Goal: Information Seeking & Learning: Learn about a topic

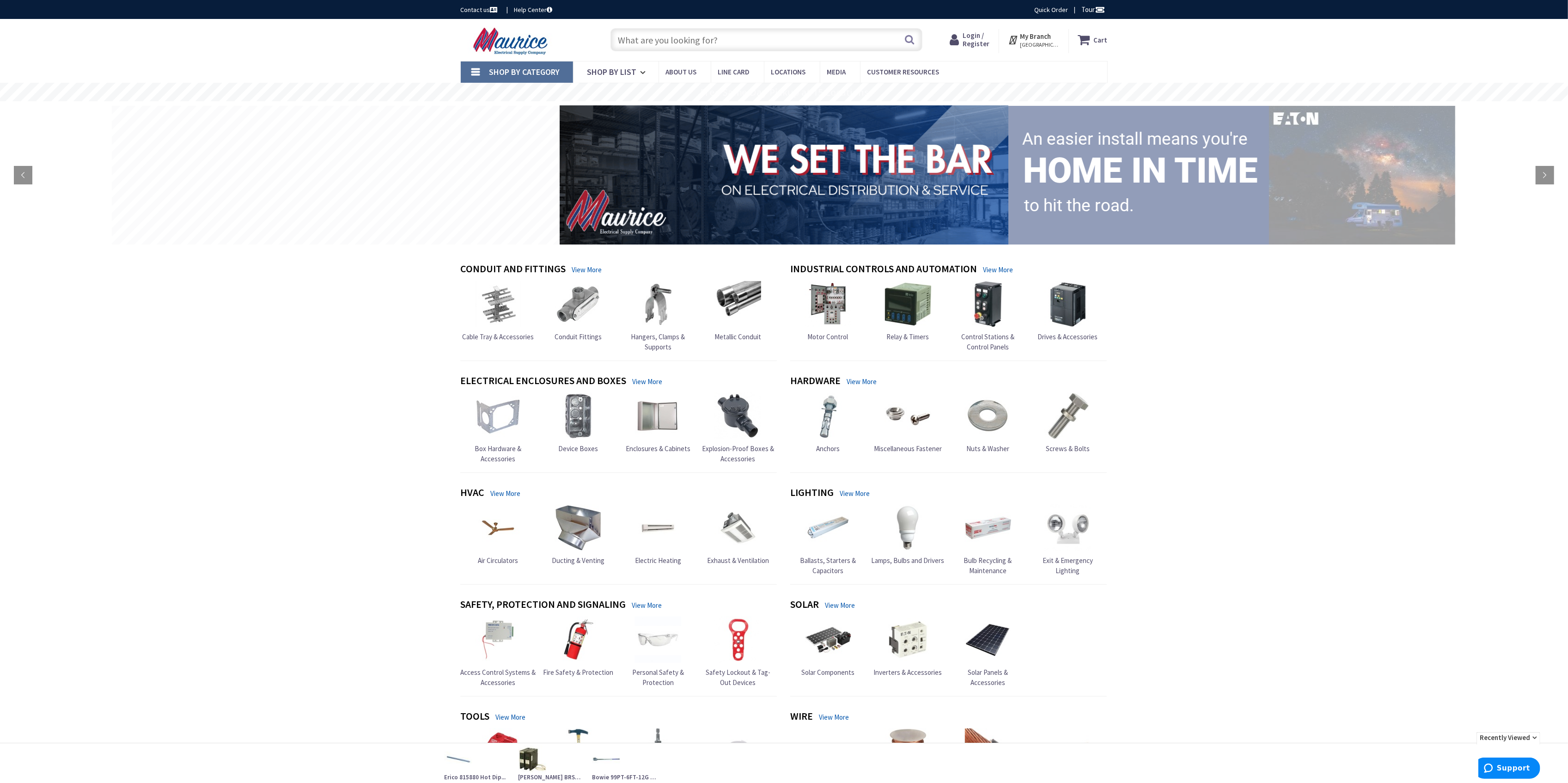
click at [701, 36] on input "text" at bounding box center [766, 40] width 312 height 23
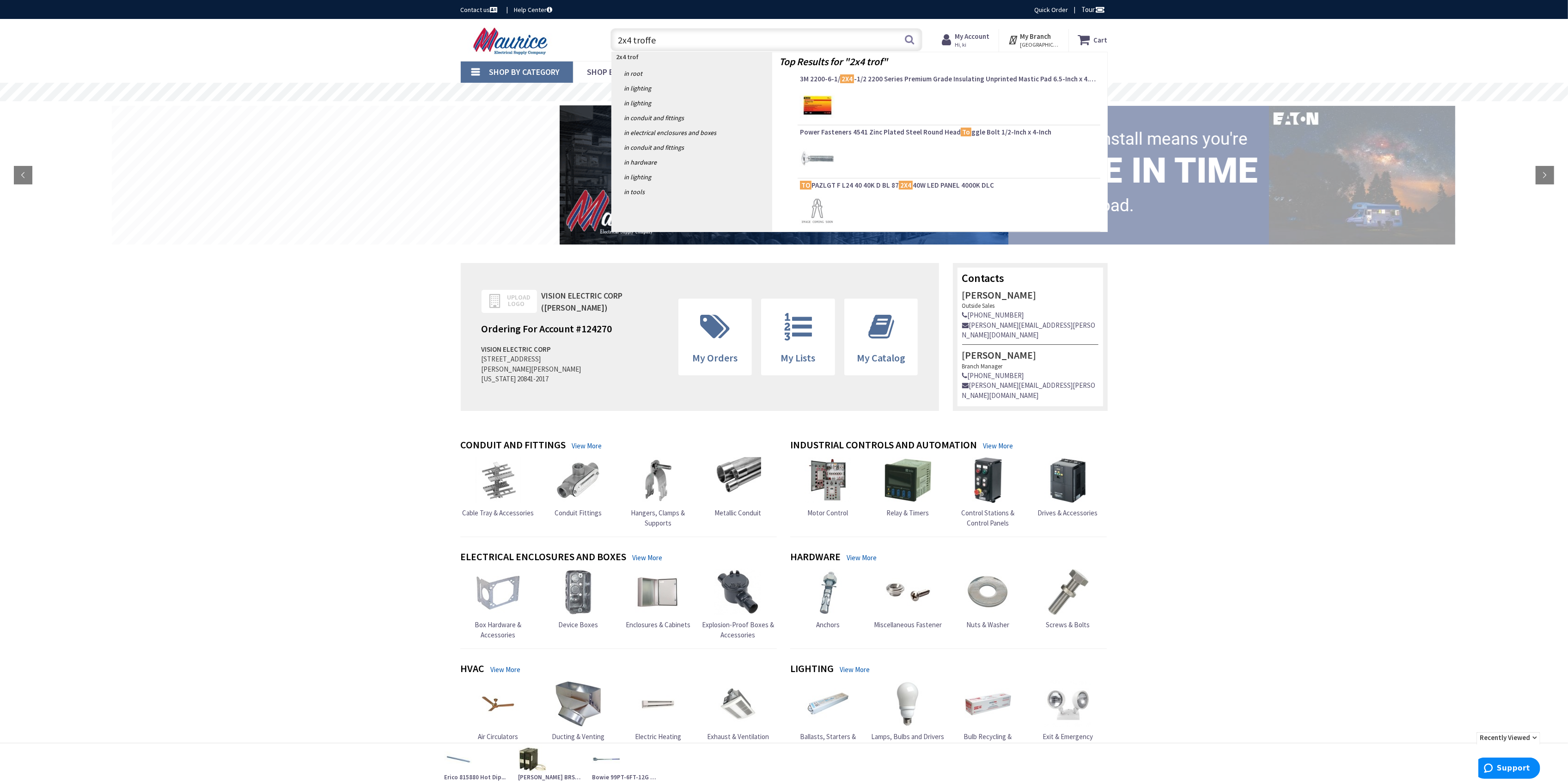
type input "2x4 troffer"
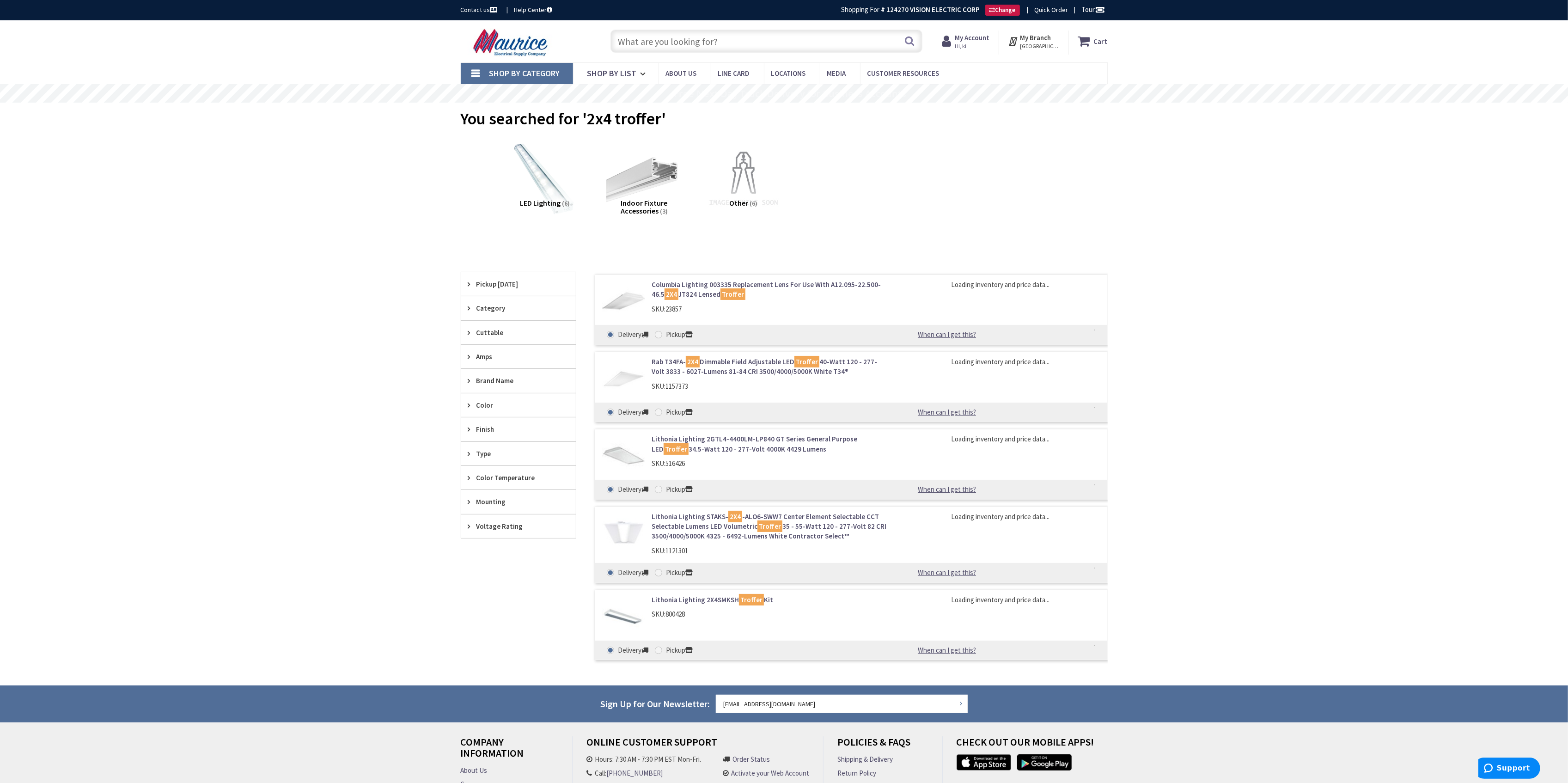
click at [791, 283] on link "Columbia Lighting 003335 Replacement Lens For Use With A12.095-22.500-46.5 2X4 …" at bounding box center [769, 289] width 235 height 20
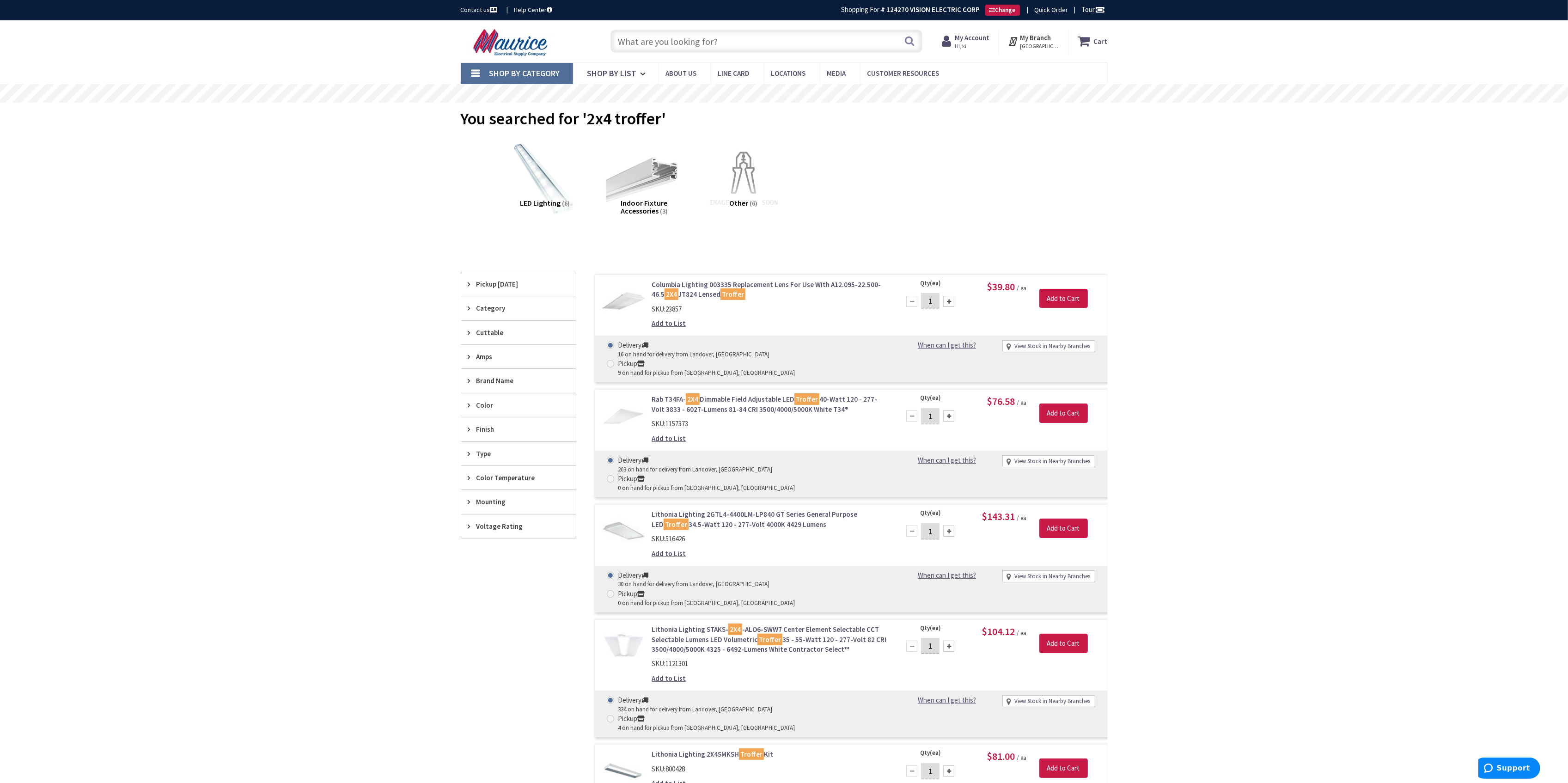
click at [788, 394] on link "Rab T34FA- 2X4 Dimmable Field Adjustable LED Troffer 40-Watt 120 - 277-Volt 383…" at bounding box center [769, 404] width 235 height 20
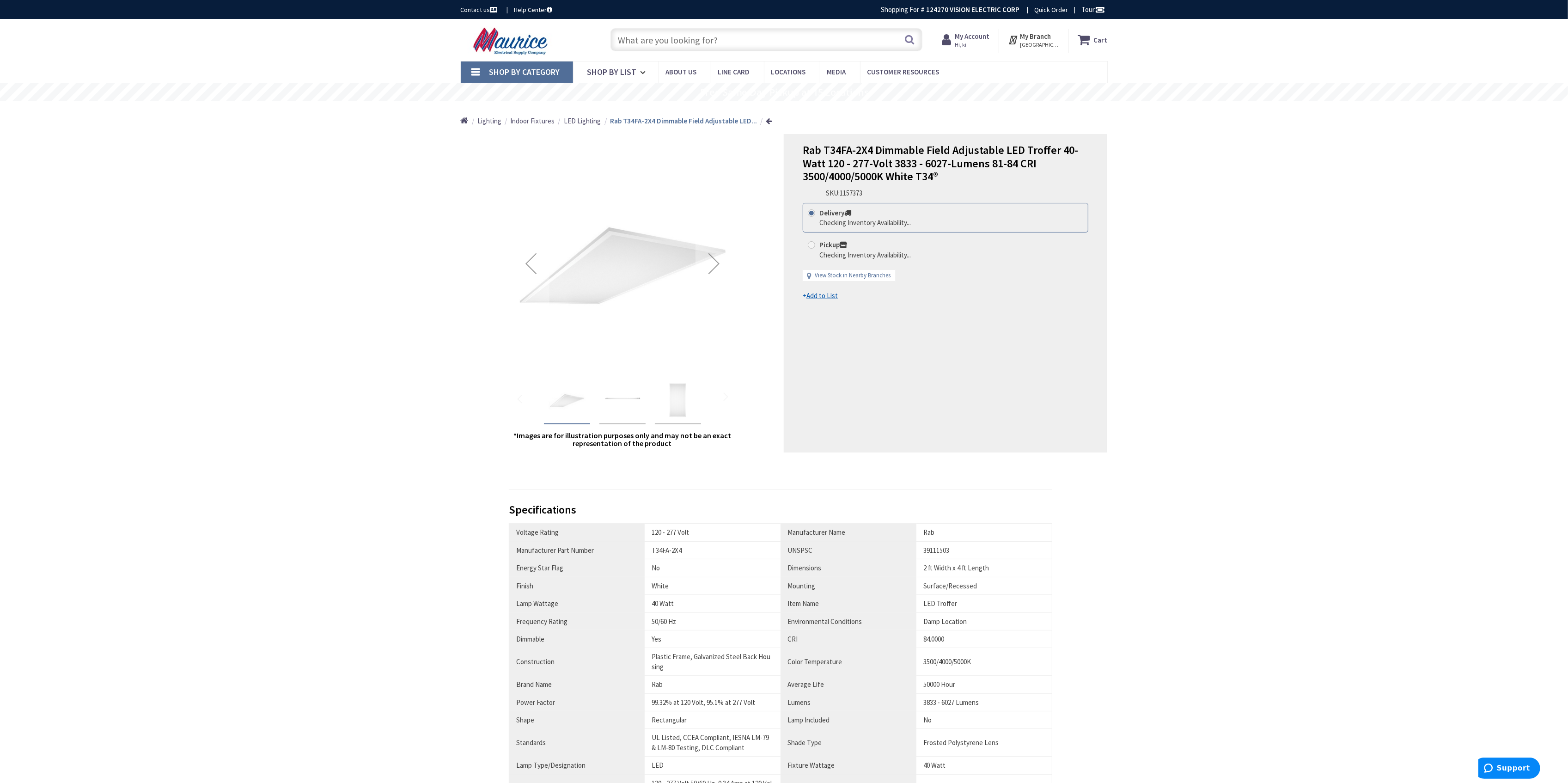
click at [635, 419] on img "Rab T34FA-2X4 Dimmable Field Adjustable LED Troffer 40-Watt 120 - 277-Volt 3833…" at bounding box center [623, 400] width 37 height 37
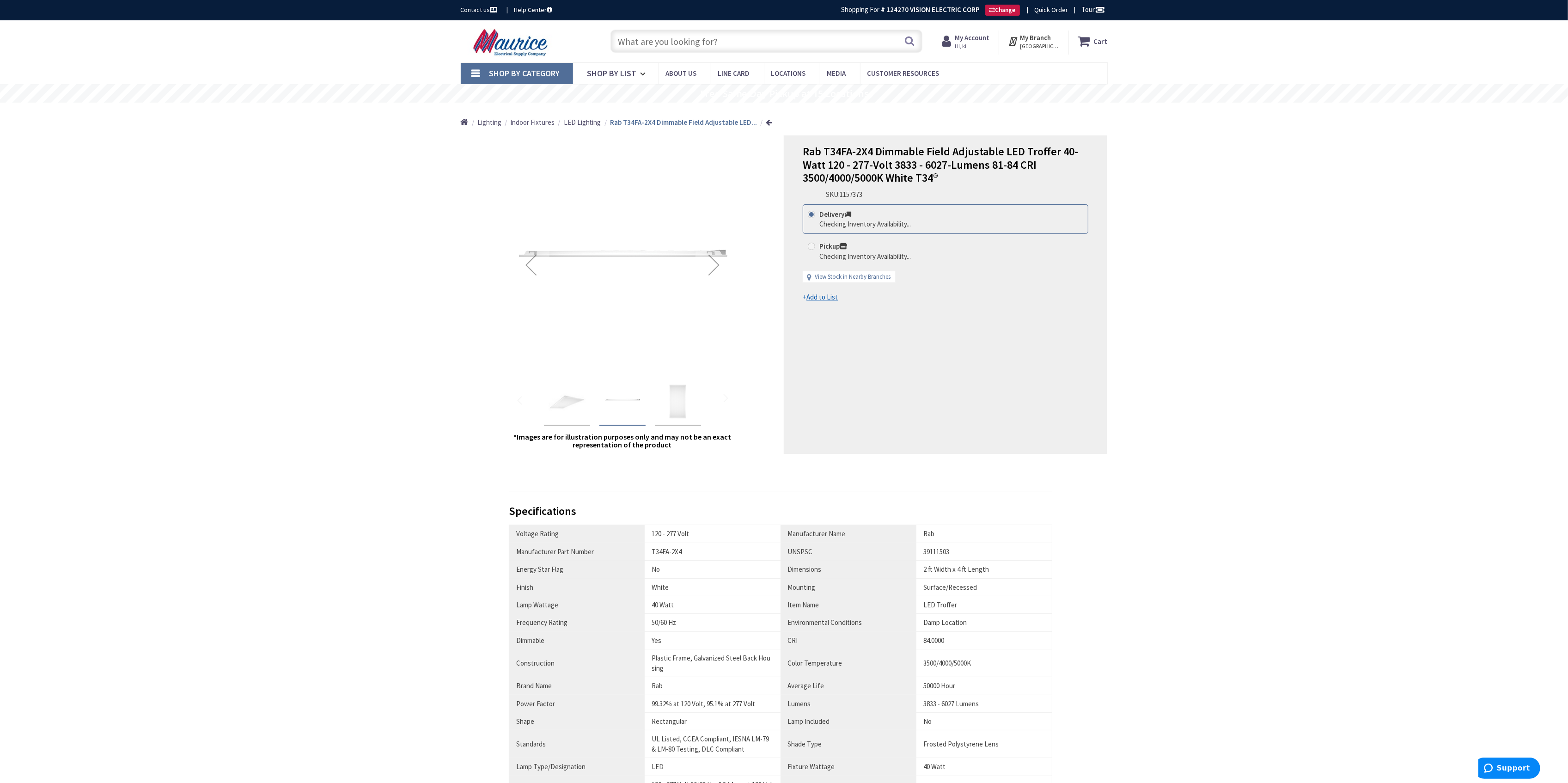
click at [565, 417] on img "Rab T34FA-2X4 Dimmable Field Adjustable LED Troffer 40-Watt 120 - 277-Volt 3833…" at bounding box center [567, 402] width 37 height 37
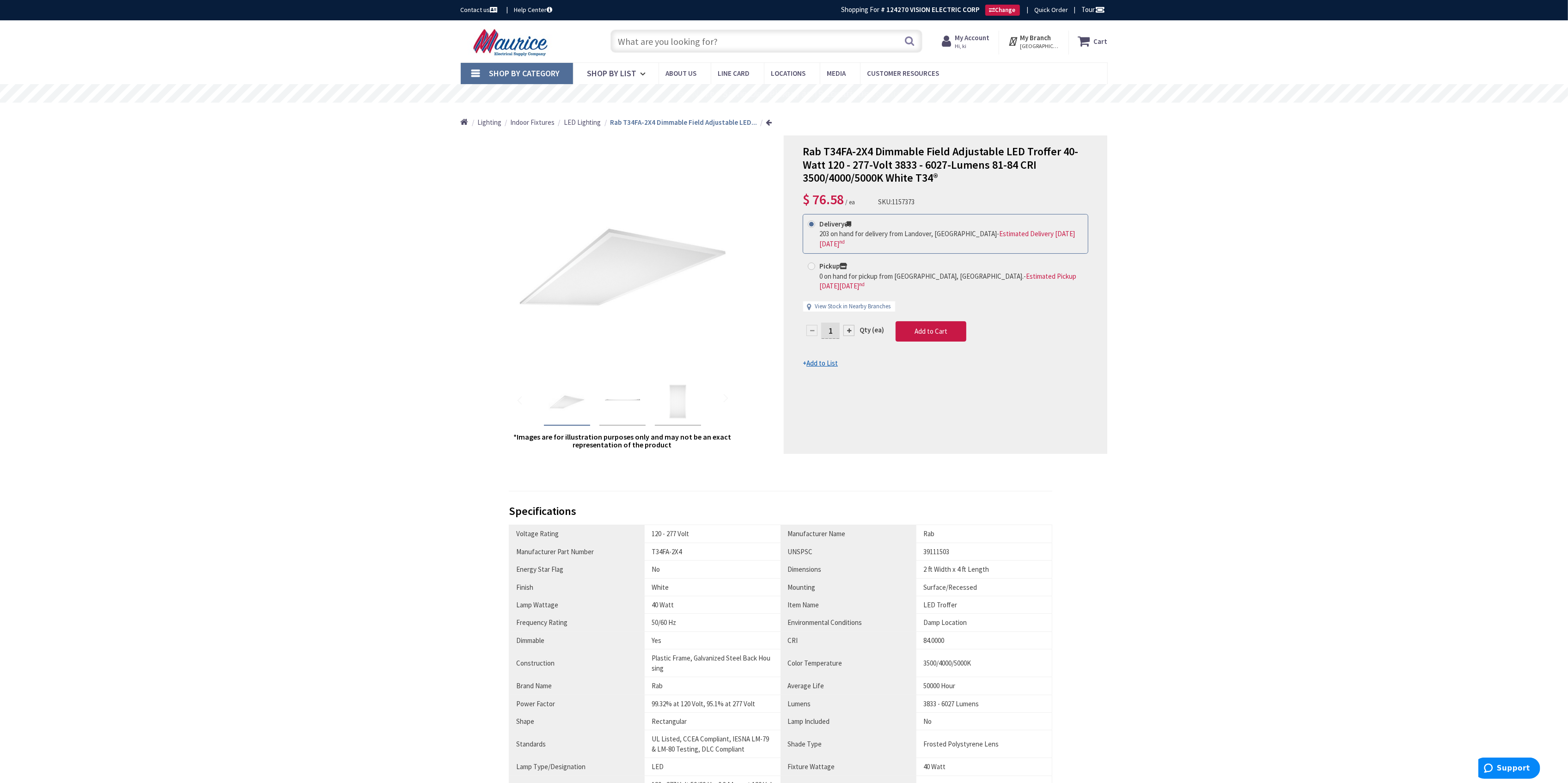
click at [718, 38] on input "text" at bounding box center [766, 41] width 312 height 23
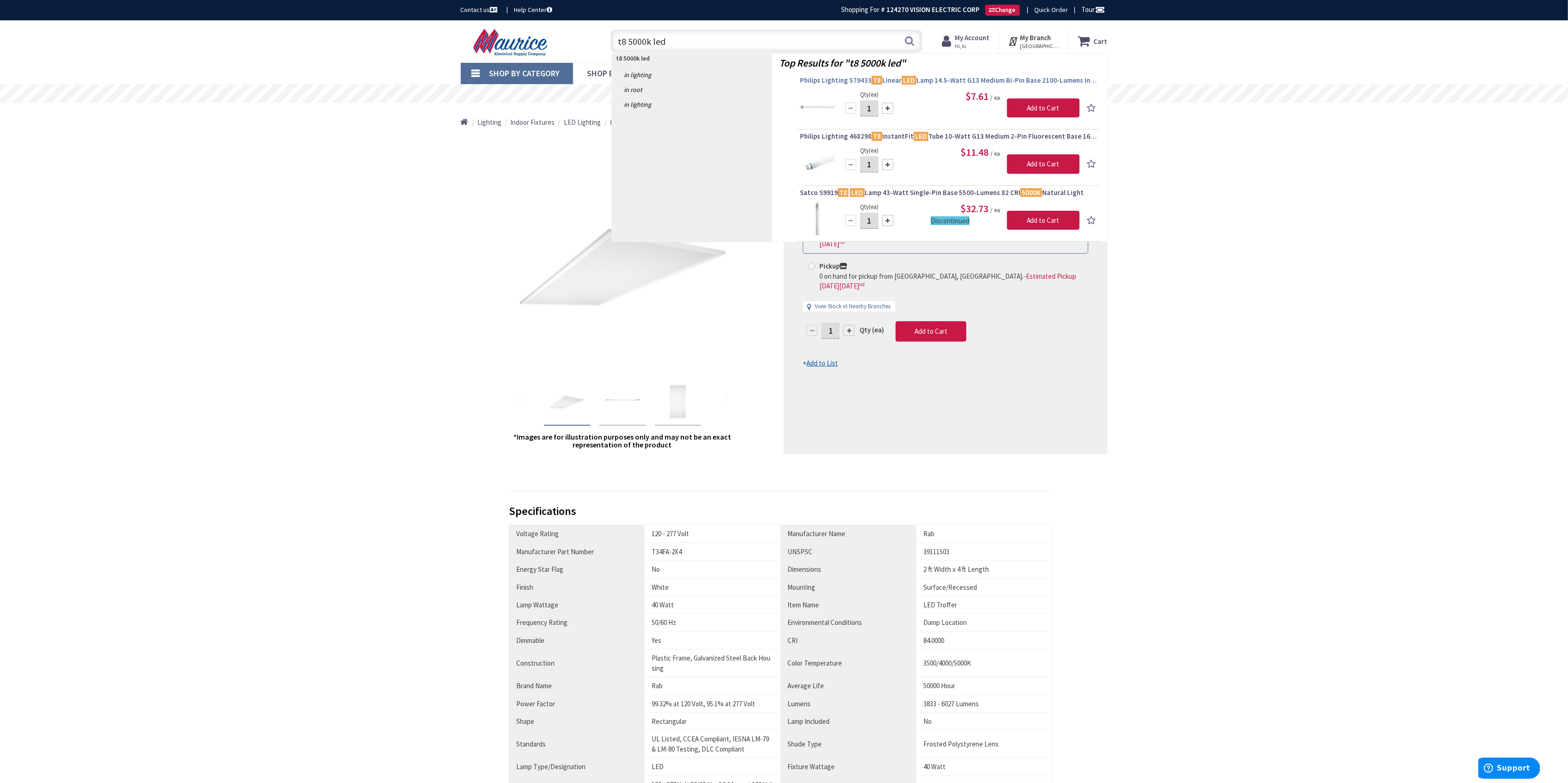
type input "t8 5000k led"
click at [842, 83] on span "Philips Lighting 579433 T8 Linear LED Lamp 14.5-Watt G13 Medium Bi-Pin Base 210…" at bounding box center [949, 80] width 298 height 10
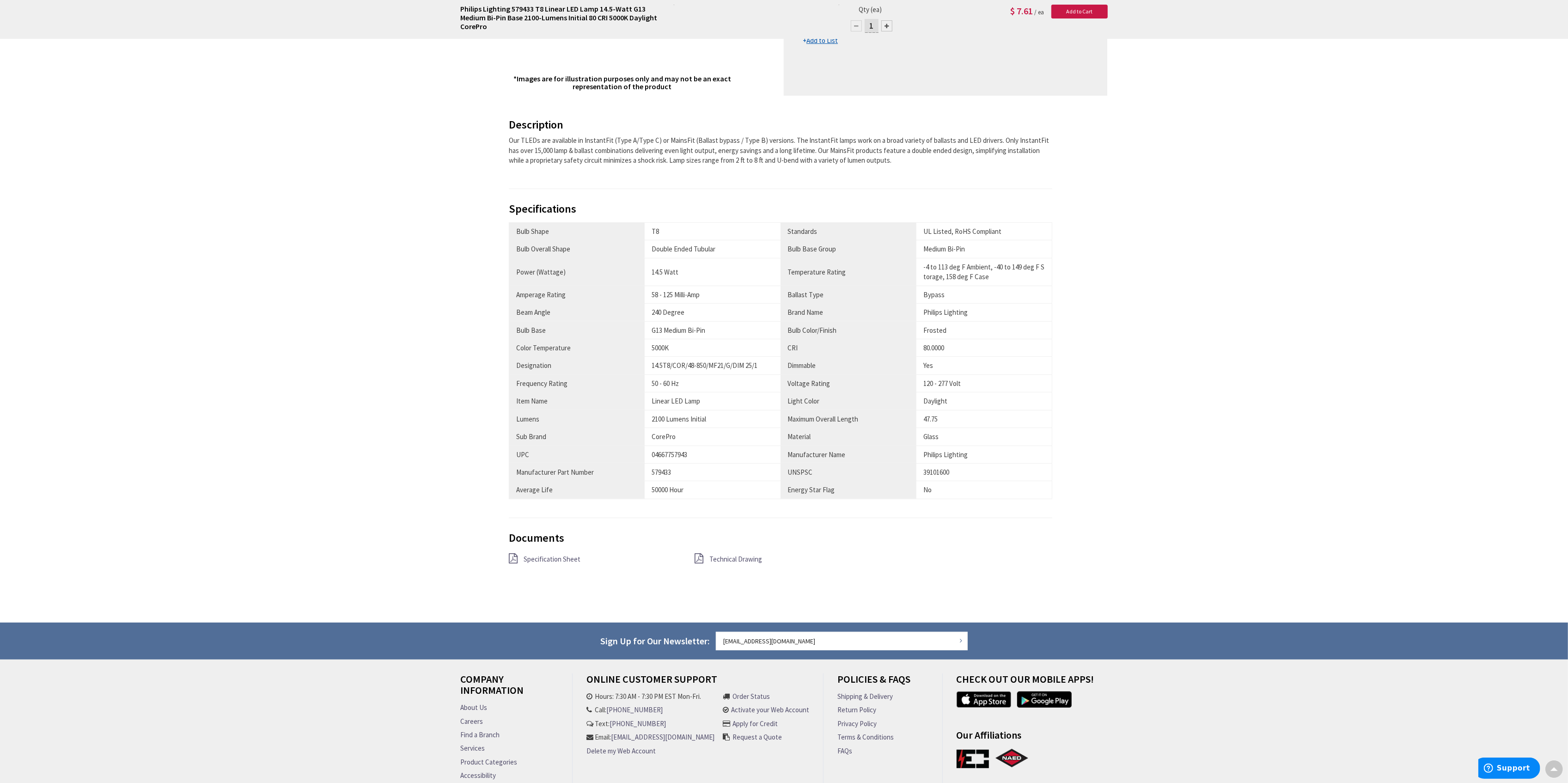
scroll to position [365, 0]
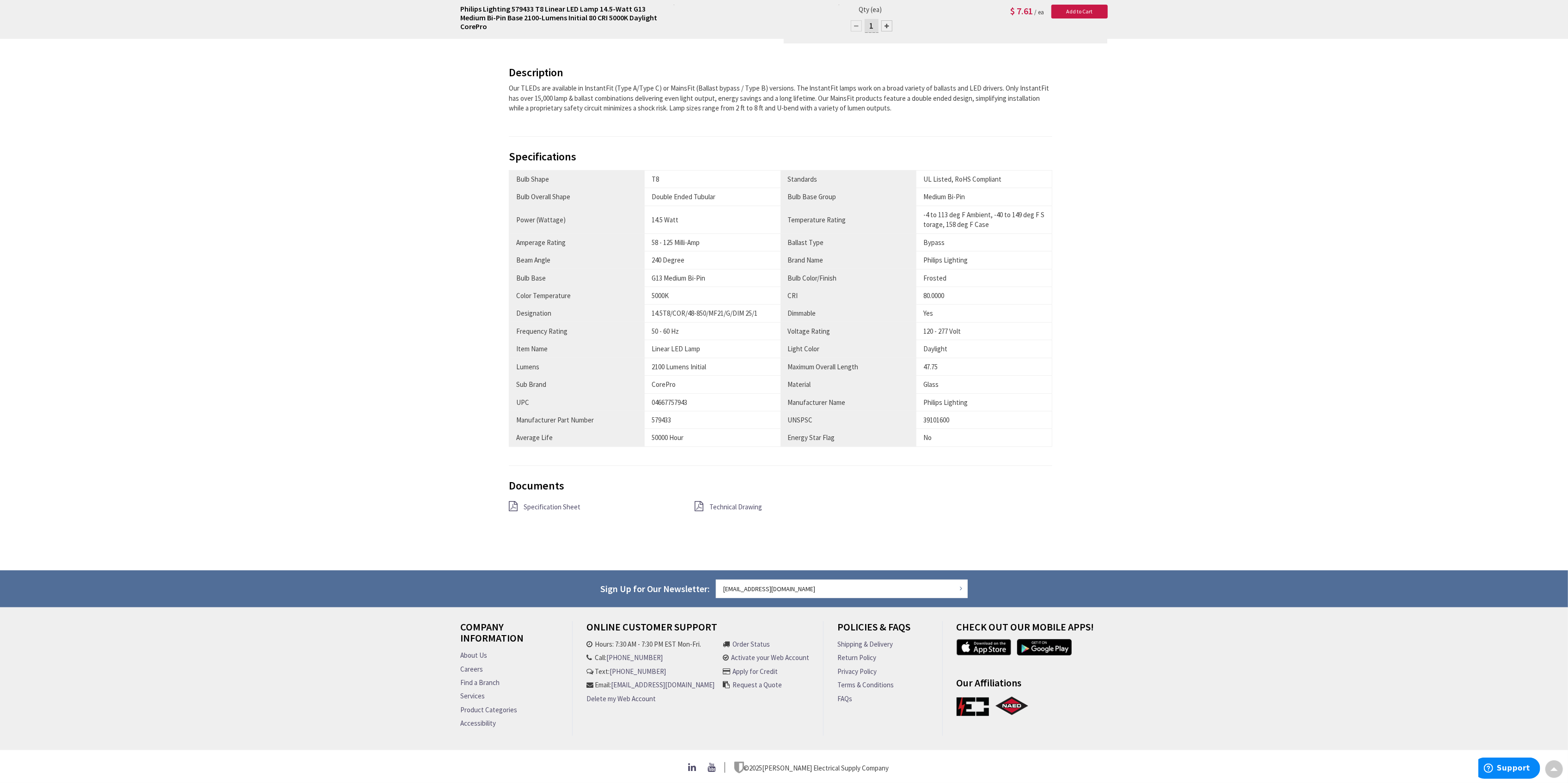
click at [570, 502] on span "Specification Sheet" at bounding box center [551, 507] width 57 height 9
